Goal: Transaction & Acquisition: Download file/media

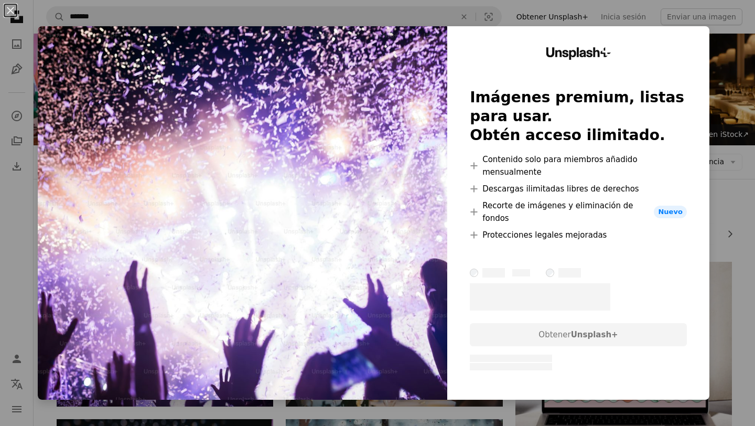
scroll to position [174, 0]
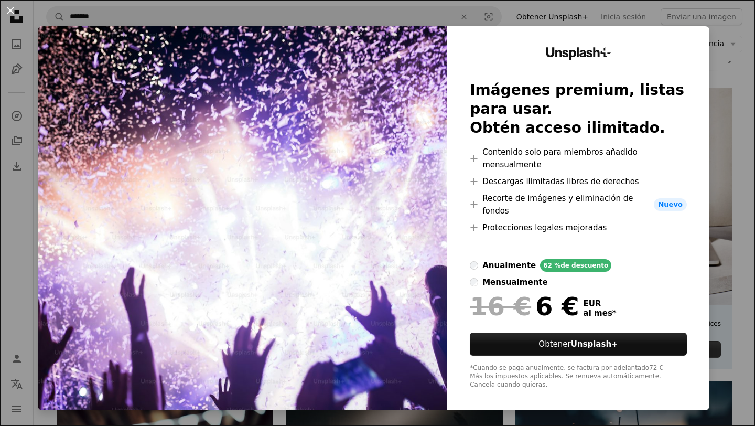
click at [10, 12] on button "An X shape" at bounding box center [10, 10] width 13 height 13
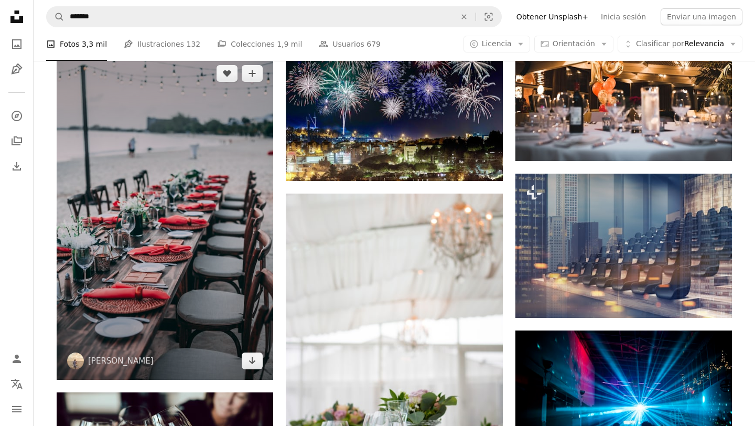
scroll to position [705, 0]
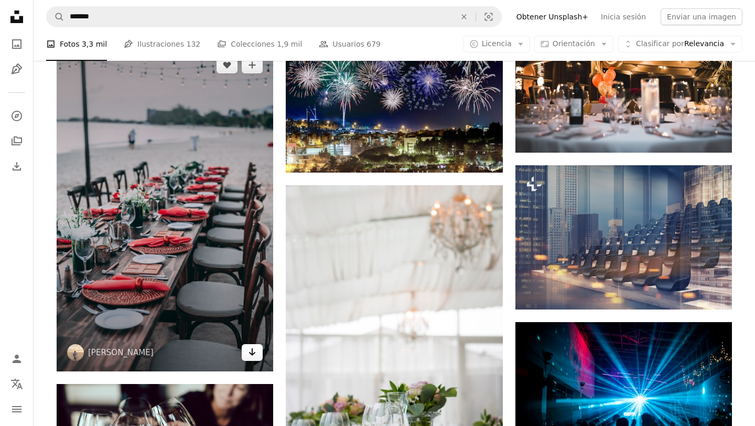
click at [250, 359] on link "Arrow pointing down" at bounding box center [252, 352] width 21 height 17
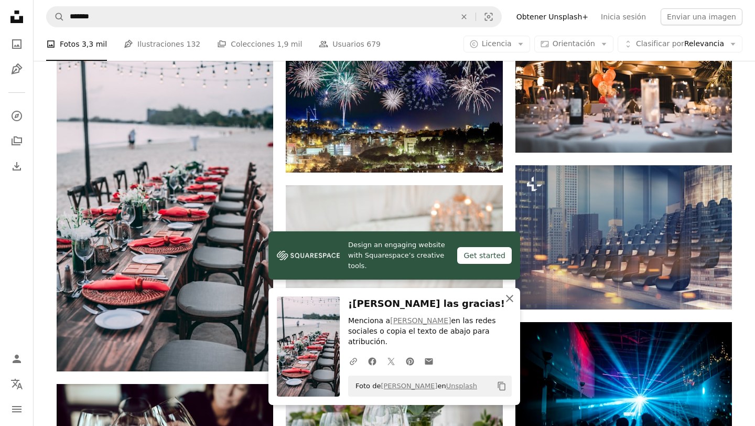
click at [513, 302] on icon "button" at bounding box center [509, 298] width 7 height 7
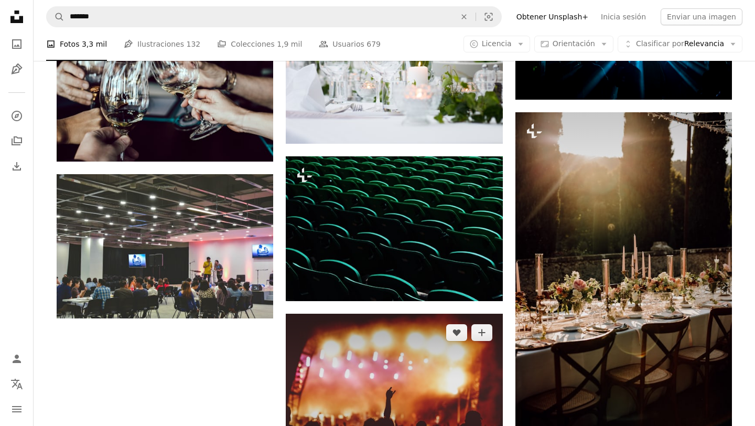
scroll to position [1074, 0]
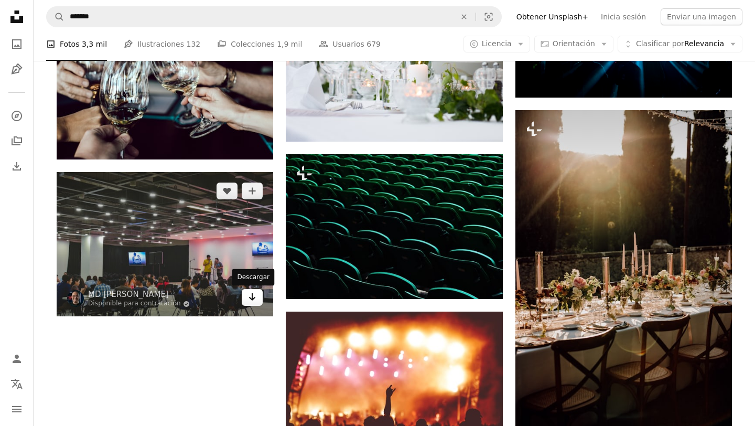
click at [248, 297] on icon "Arrow pointing down" at bounding box center [252, 297] width 8 height 13
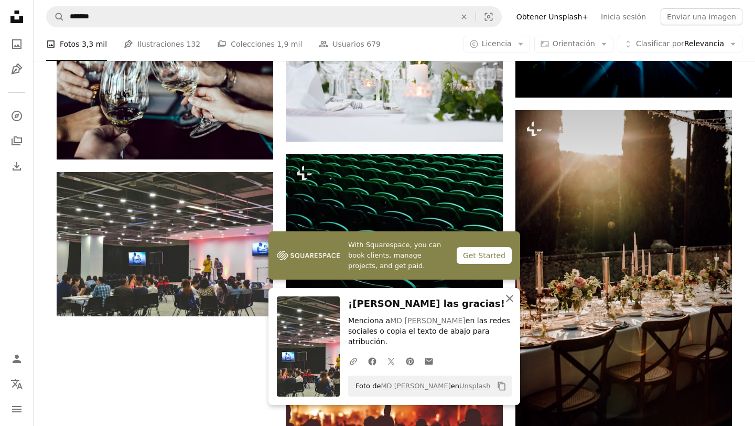
click at [510, 305] on icon "An X shape" at bounding box center [510, 298] width 13 height 13
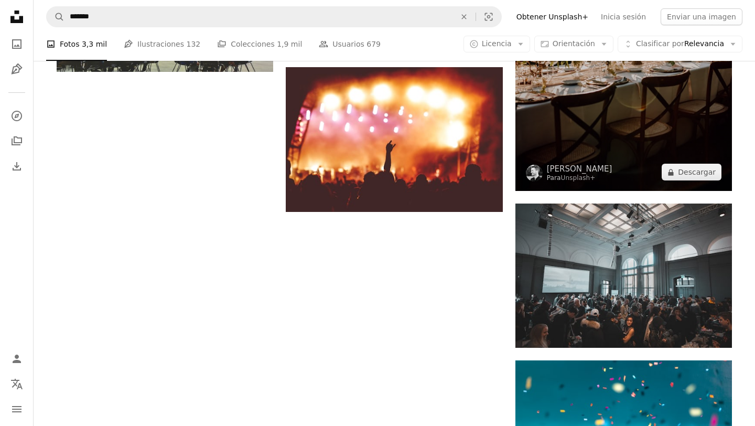
scroll to position [1319, 0]
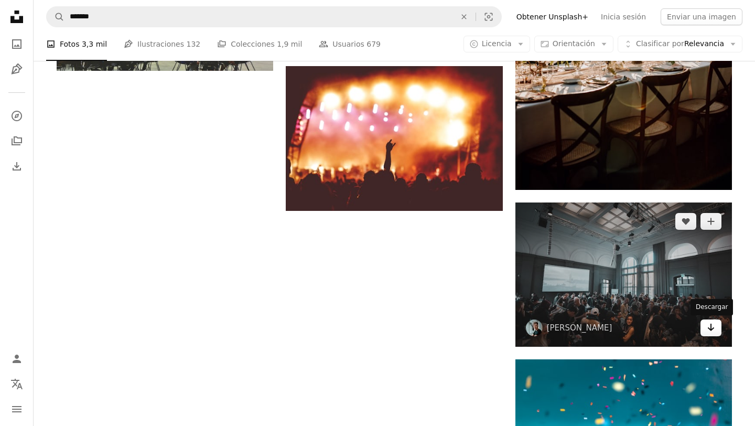
click at [711, 329] on icon "Descargar" at bounding box center [711, 327] width 7 height 7
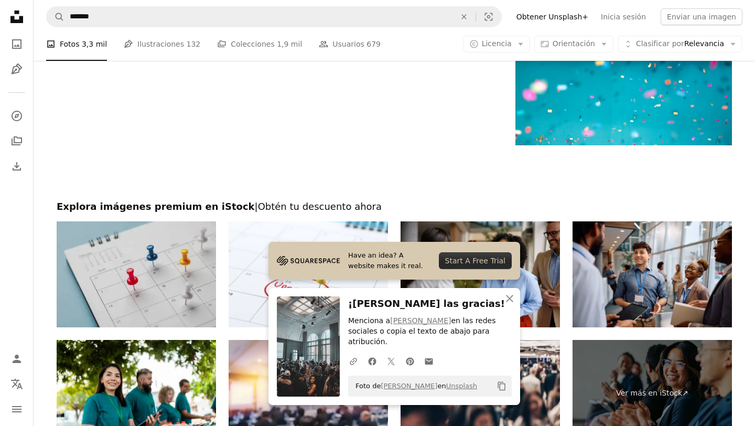
scroll to position [1683, 0]
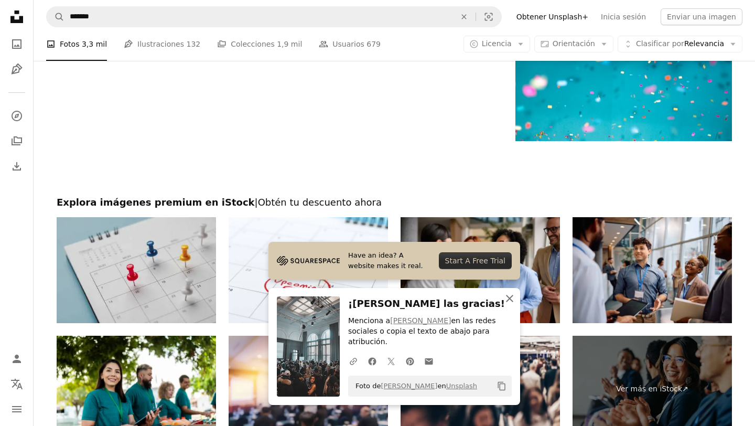
click at [511, 296] on icon "An X shape" at bounding box center [510, 298] width 13 height 13
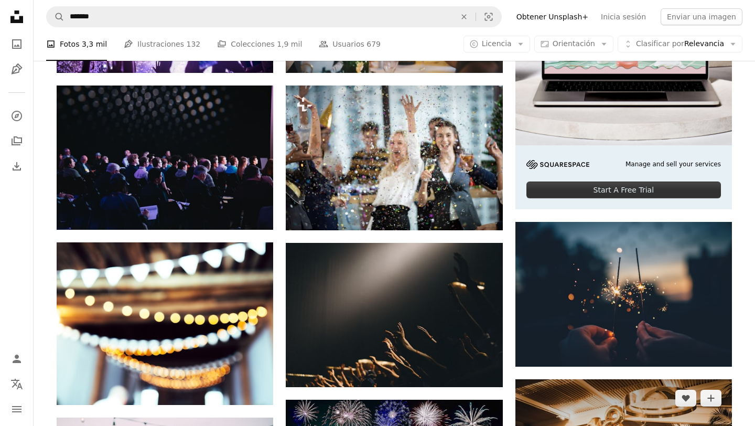
scroll to position [0, 0]
